Goal: Information Seeking & Learning: Check status

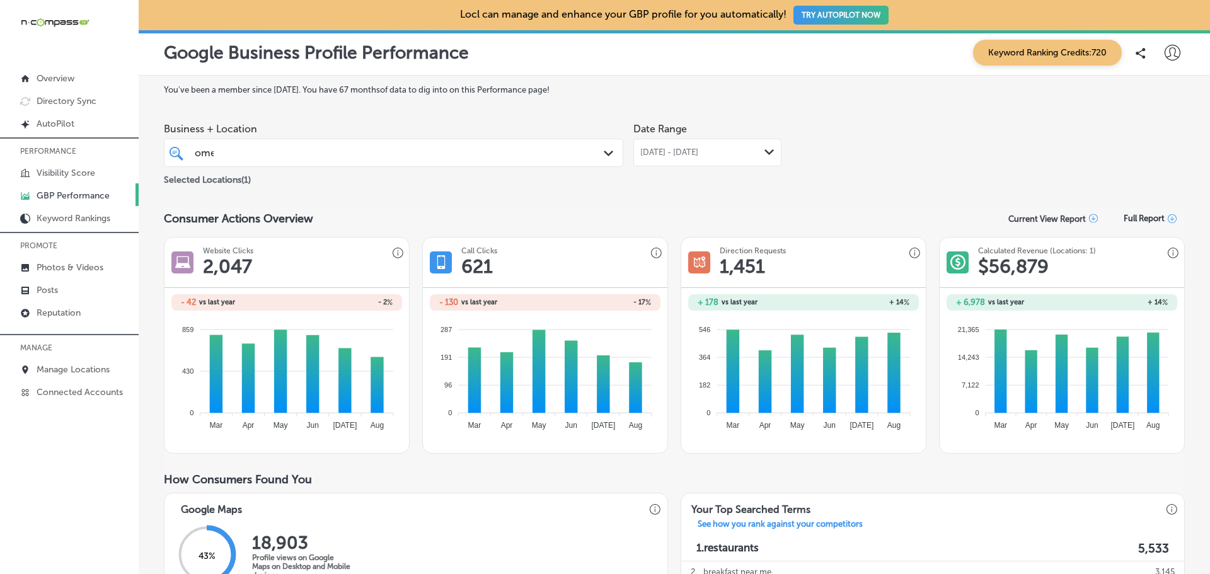
click at [237, 149] on div "[PERSON_NAME]" at bounding box center [373, 152] width 360 height 17
drag, startPoint x: 261, startPoint y: 156, endPoint x: 83, endPoint y: 166, distance: 178.6
click at [83, 166] on div "iconmonstr-menu-thin copy Created with Sketch. Overview Directory Sync Created …" at bounding box center [605, 287] width 1210 height 574
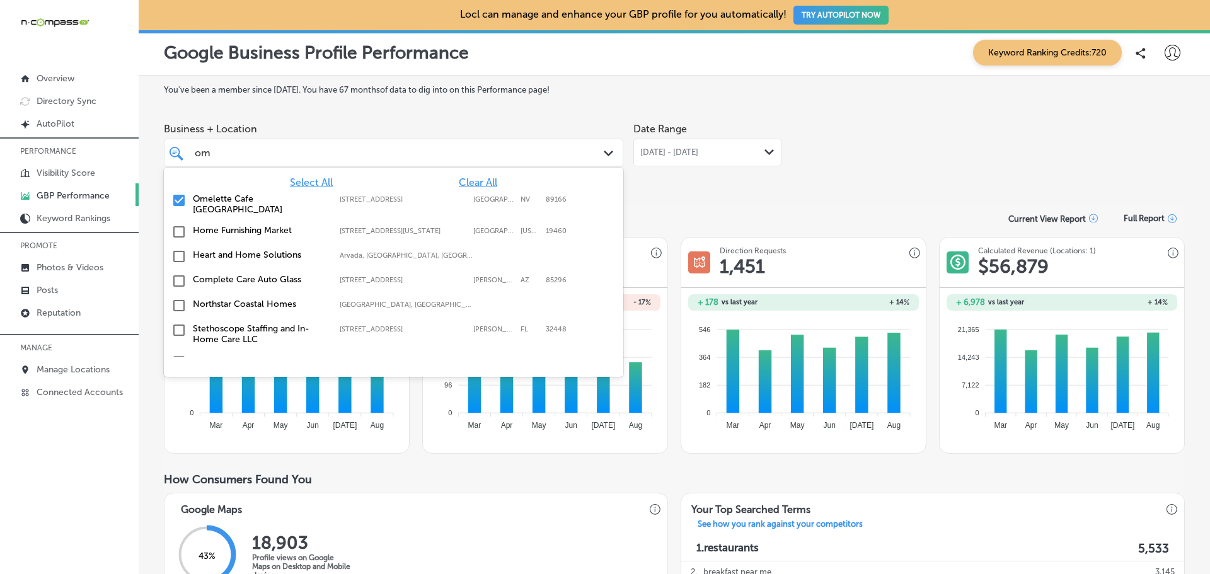
scroll to position [0, 3]
type input "o"
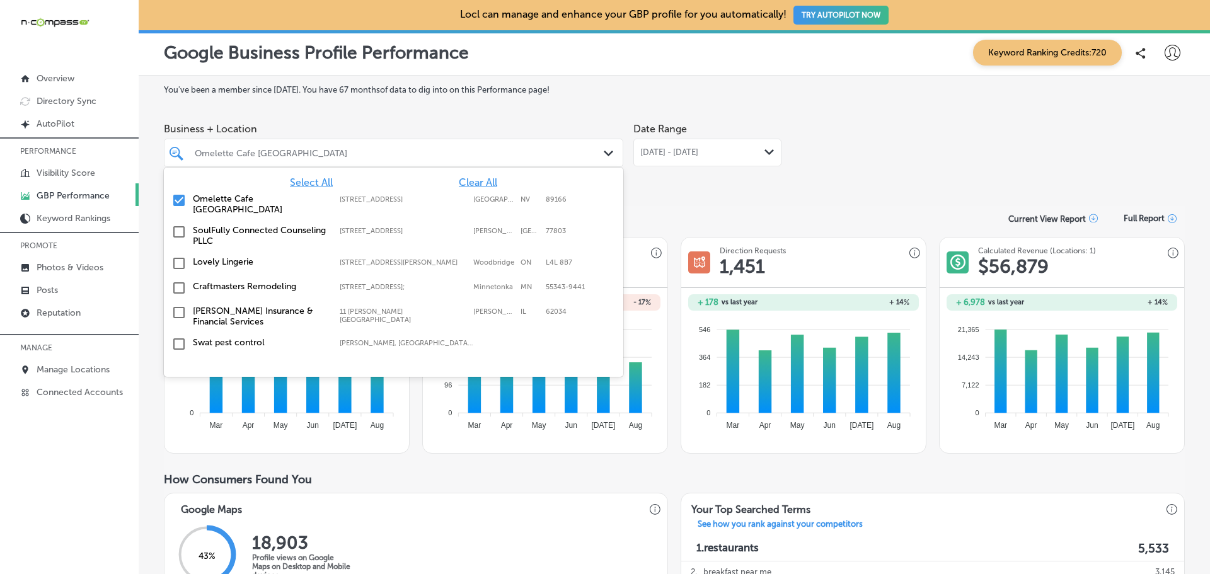
scroll to position [0, 0]
click at [474, 179] on span "Clear All" at bounding box center [478, 182] width 38 height 12
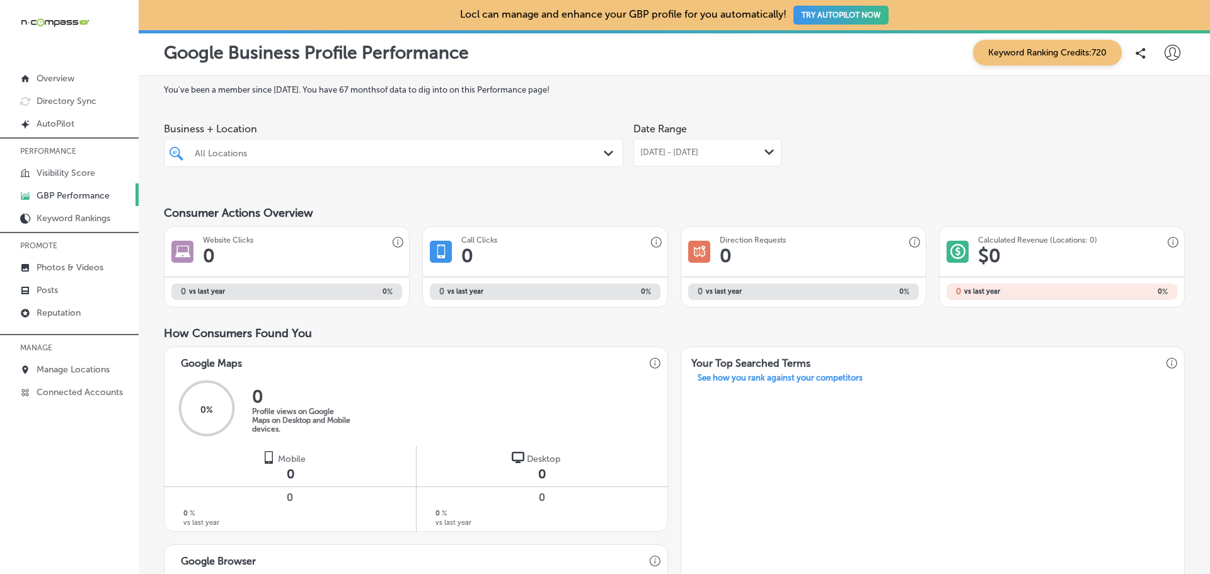
click at [325, 158] on div at bounding box center [373, 152] width 360 height 17
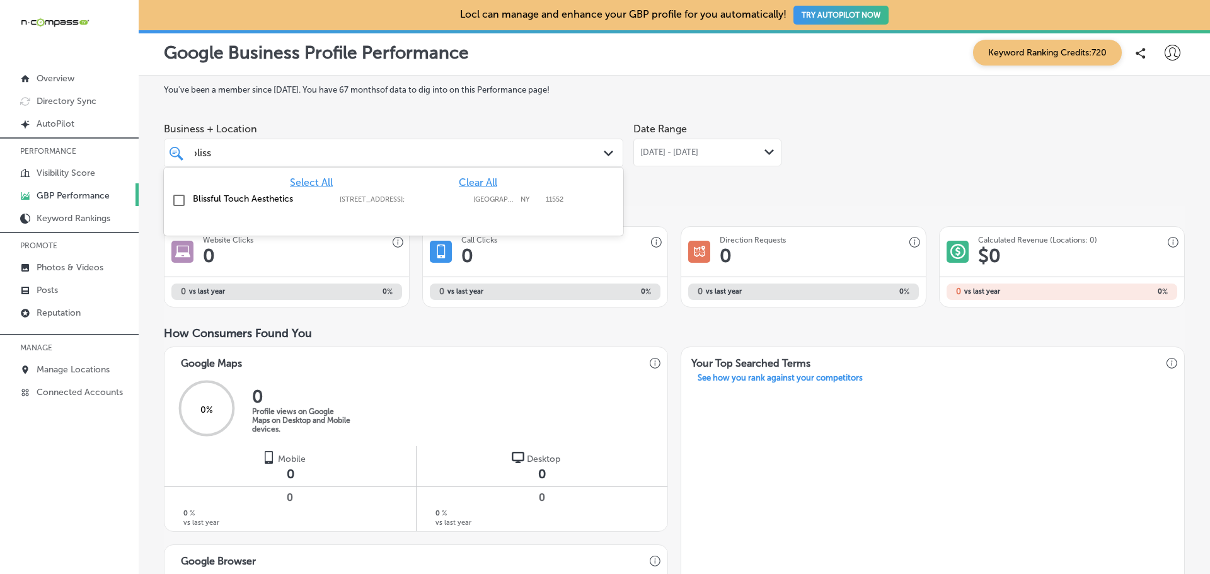
scroll to position [0, 6]
click at [178, 201] on input "checkbox" at bounding box center [178, 200] width 15 height 15
type input "blissful"
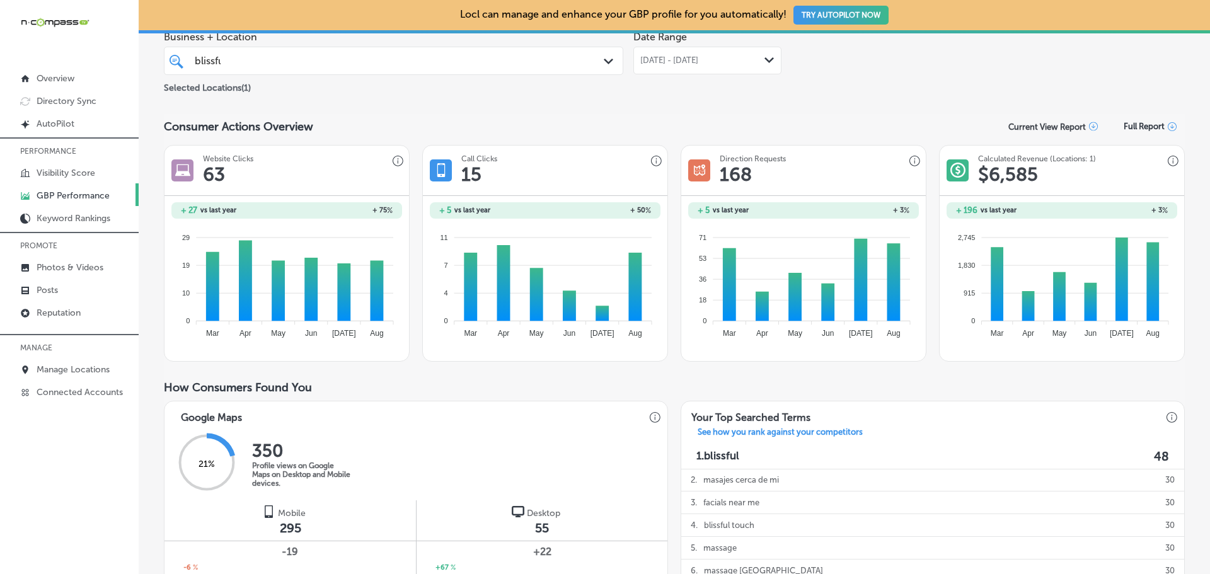
scroll to position [0, 0]
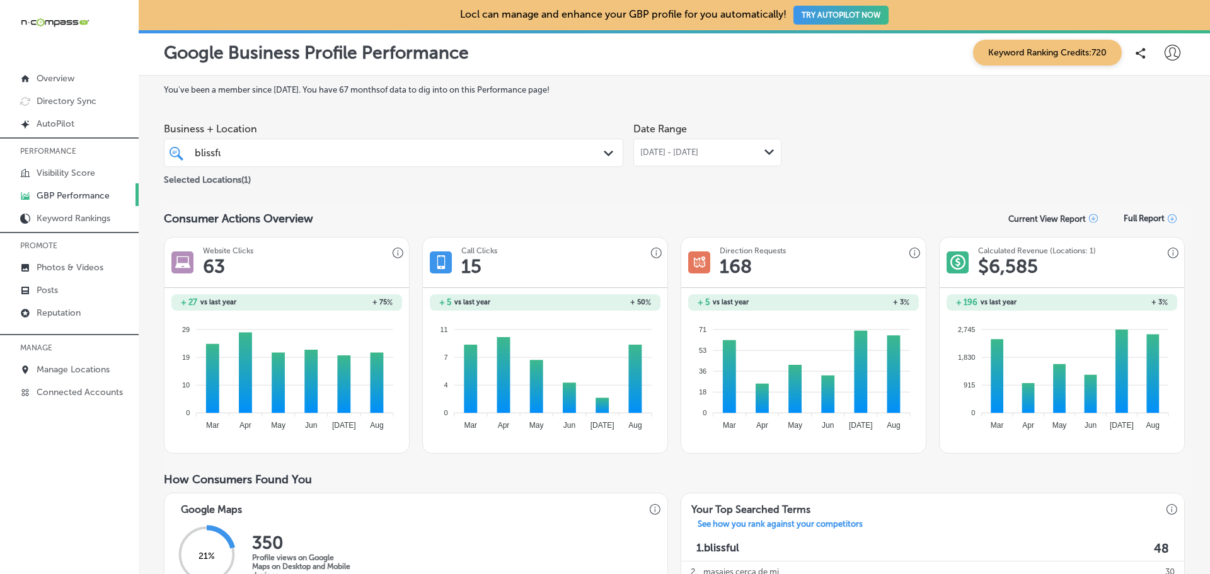
click at [430, 157] on div "blissful blissful" at bounding box center [373, 152] width 360 height 17
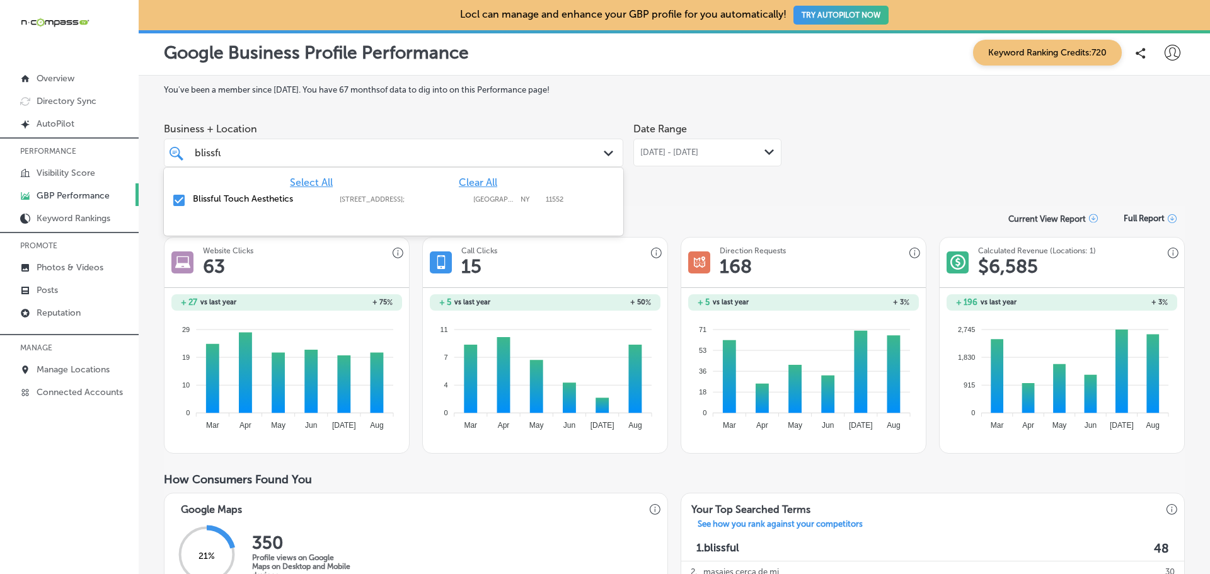
click at [663, 147] on div "[DATE] - [DATE] Path Created with Sketch." at bounding box center [707, 153] width 148 height 28
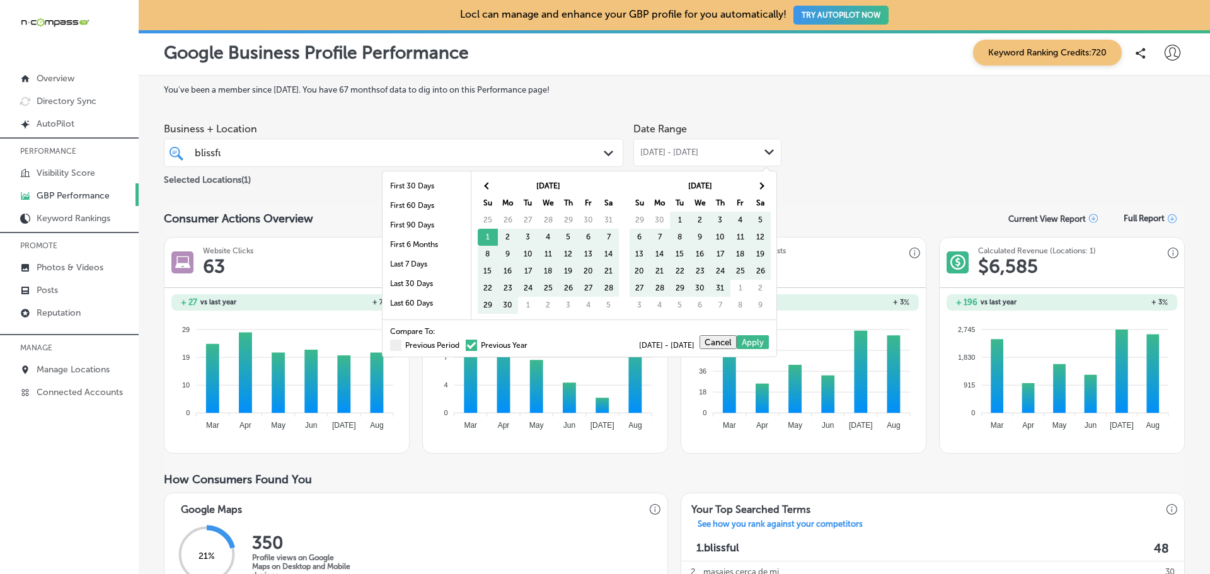
click at [466, 345] on span at bounding box center [471, 345] width 11 height 11
click at [530, 343] on input "Previous Year" at bounding box center [530, 343] width 0 height 0
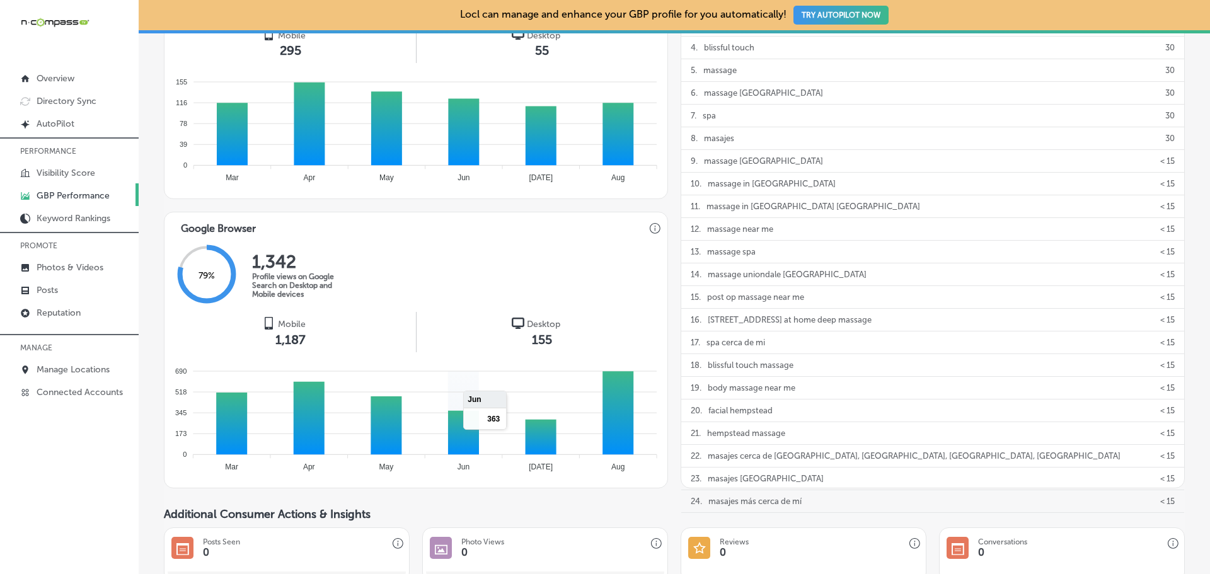
scroll to position [567, 0]
